Goal: Task Accomplishment & Management: Complete application form

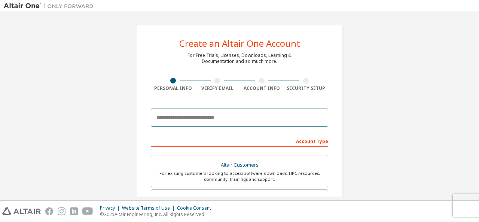
click at [224, 114] on input "email" at bounding box center [240, 118] width 178 height 18
click at [221, 116] on input "email" at bounding box center [240, 118] width 178 height 18
type input "**********"
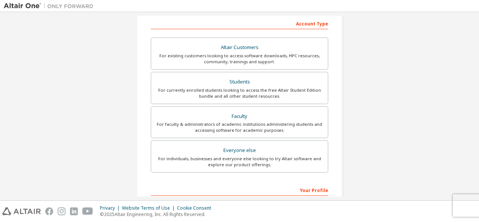
scroll to position [118, 0]
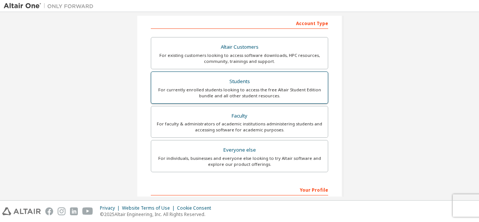
click at [239, 87] on div "For currently enrolled students looking to access the free Altair Student Editi…" at bounding box center [240, 93] width 168 height 12
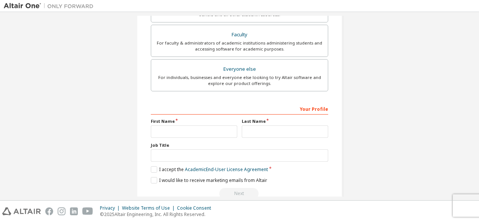
scroll to position [225, 0]
click at [208, 129] on input "text" at bounding box center [194, 131] width 87 height 12
type input "*"
type input "*******"
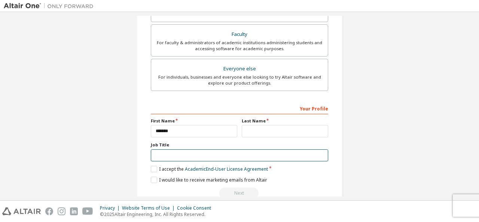
click at [195, 154] on input "text" at bounding box center [240, 155] width 178 height 12
type input "*"
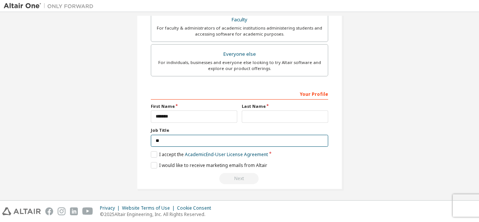
type input "*"
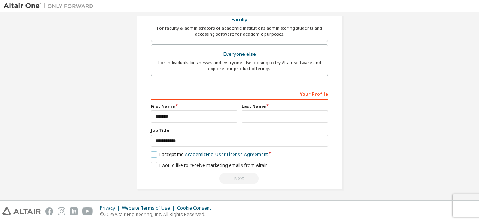
click at [151, 152] on label "I accept the Academic End-User License Agreement" at bounding box center [209, 154] width 117 height 6
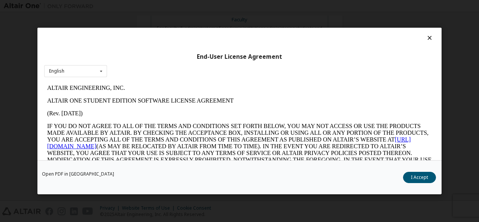
click at [12, 167] on div "End-User License Agreement English English Open PDF in [GEOGRAPHIC_DATA] I Acce…" at bounding box center [239, 111] width 479 height 222
click at [426, 37] on icon at bounding box center [430, 37] width 8 height 7
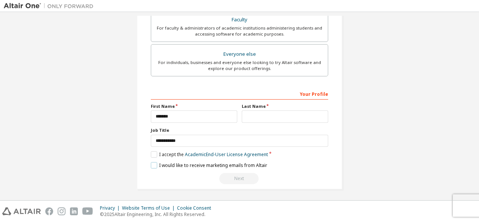
click at [154, 166] on label "I would like to receive marketing emails from Altair" at bounding box center [209, 165] width 116 height 6
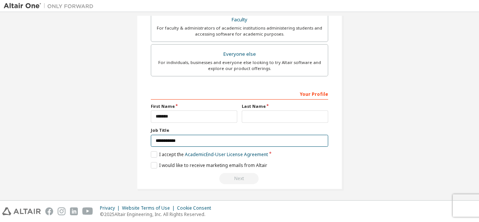
click at [185, 141] on input "**********" at bounding box center [240, 141] width 178 height 12
type input "**********"
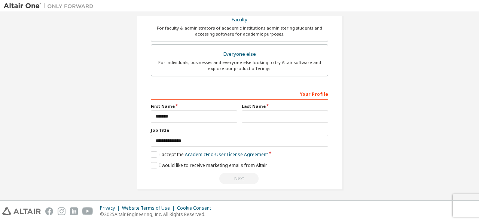
click at [240, 178] on div "Next" at bounding box center [240, 178] width 178 height 11
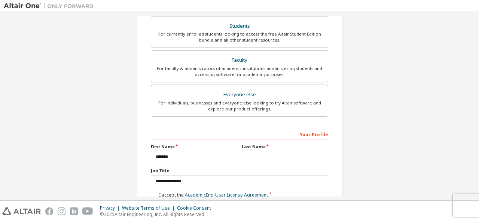
scroll to position [239, 0]
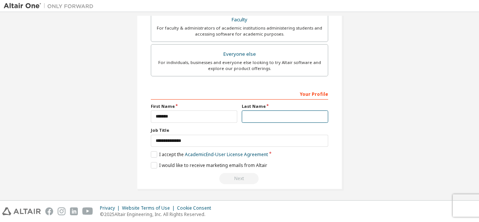
click at [270, 114] on input "text" at bounding box center [285, 116] width 87 height 12
type input "*"
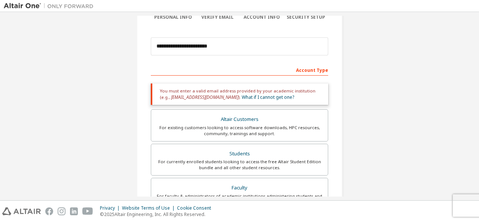
scroll to position [67, 0]
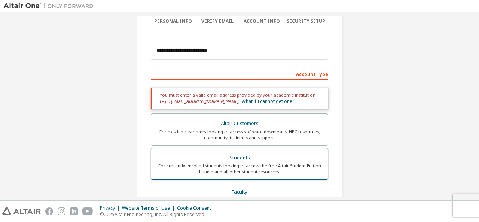
click at [231, 156] on div "Students" at bounding box center [240, 158] width 168 height 10
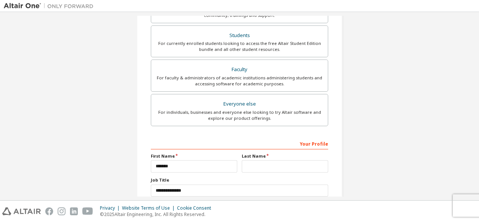
scroll to position [239, 0]
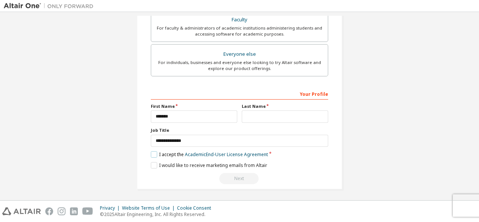
click at [154, 156] on label "I accept the Academic End-User License Agreement" at bounding box center [209, 154] width 117 height 6
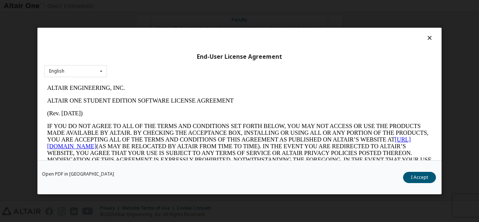
scroll to position [0, 0]
click at [419, 180] on button "I Accept" at bounding box center [419, 177] width 33 height 11
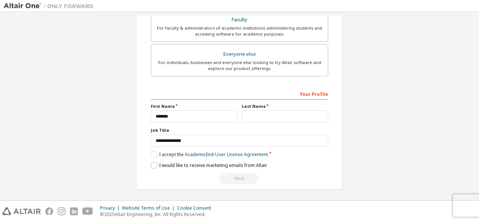
click at [151, 164] on label "I would like to receive marketing emails from Altair" at bounding box center [209, 165] width 116 height 6
click at [154, 162] on label "I would like to receive marketing emails from Altair" at bounding box center [209, 165] width 116 height 6
click at [151, 151] on label "I accept the Academic End-User License Agreement" at bounding box center [209, 154] width 117 height 6
click at [250, 120] on input "text" at bounding box center [285, 116] width 87 height 12
click at [224, 93] on div "Your Profile" at bounding box center [240, 94] width 178 height 12
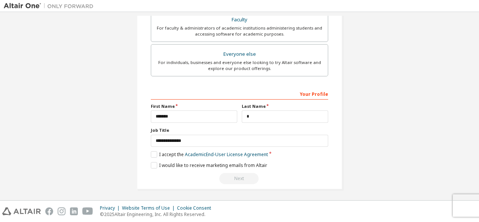
click at [314, 94] on div "Your Profile" at bounding box center [240, 94] width 178 height 12
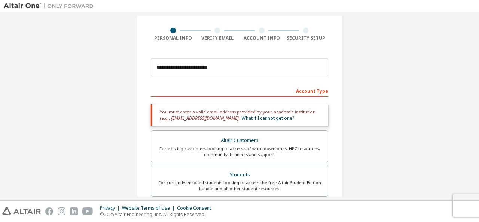
scroll to position [50, 0]
click at [247, 189] on div "For currently enrolled students looking to access the free Altair Student Editi…" at bounding box center [240, 186] width 168 height 12
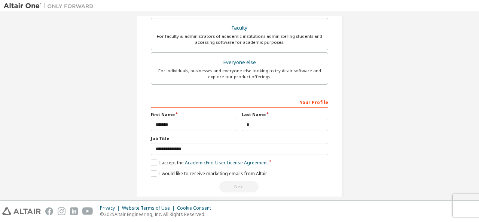
scroll to position [239, 0]
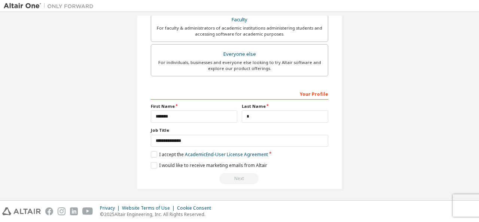
click at [234, 176] on div "Next" at bounding box center [240, 178] width 178 height 11
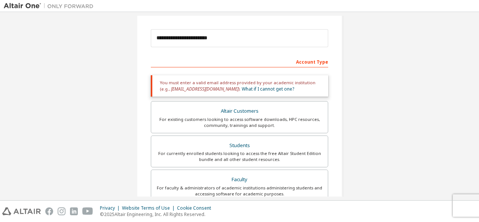
scroll to position [0, 0]
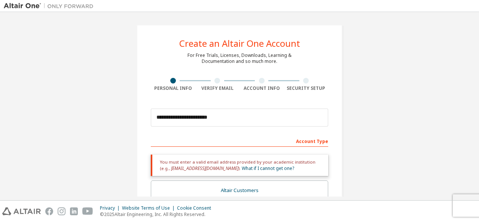
click at [218, 80] on div at bounding box center [218, 81] width 45 height 6
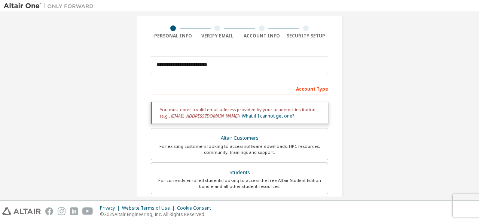
scroll to position [48, 0]
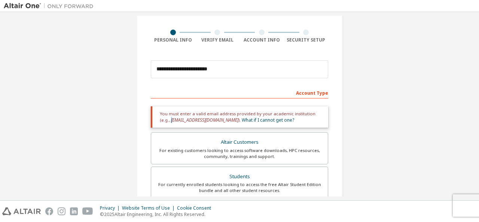
click at [157, 120] on div "You must enter a valid email address provided by your academic institution (e.g…" at bounding box center [240, 116] width 178 height 21
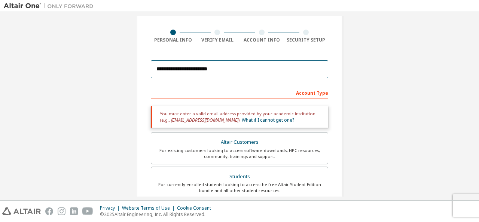
click at [191, 69] on input "**********" at bounding box center [240, 69] width 178 height 18
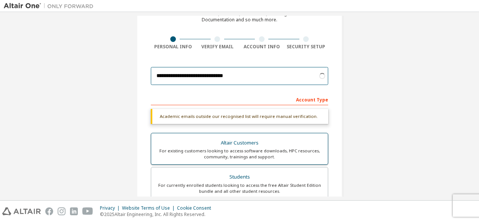
scroll to position [40, 0]
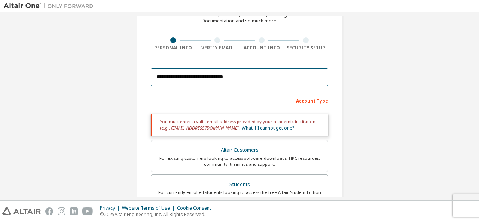
click at [230, 75] on input "**********" at bounding box center [240, 77] width 178 height 18
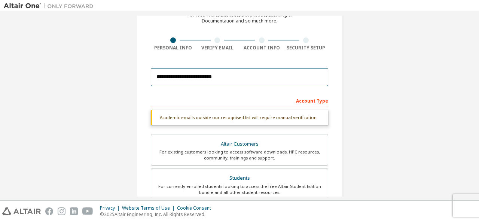
click at [168, 76] on input "**********" at bounding box center [240, 77] width 178 height 18
type input "**********"
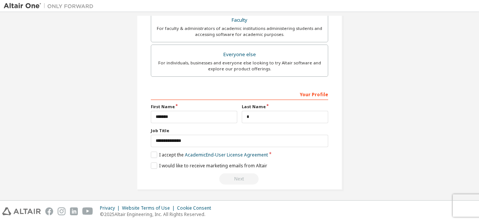
scroll to position [0, 0]
